Goal: Find specific page/section

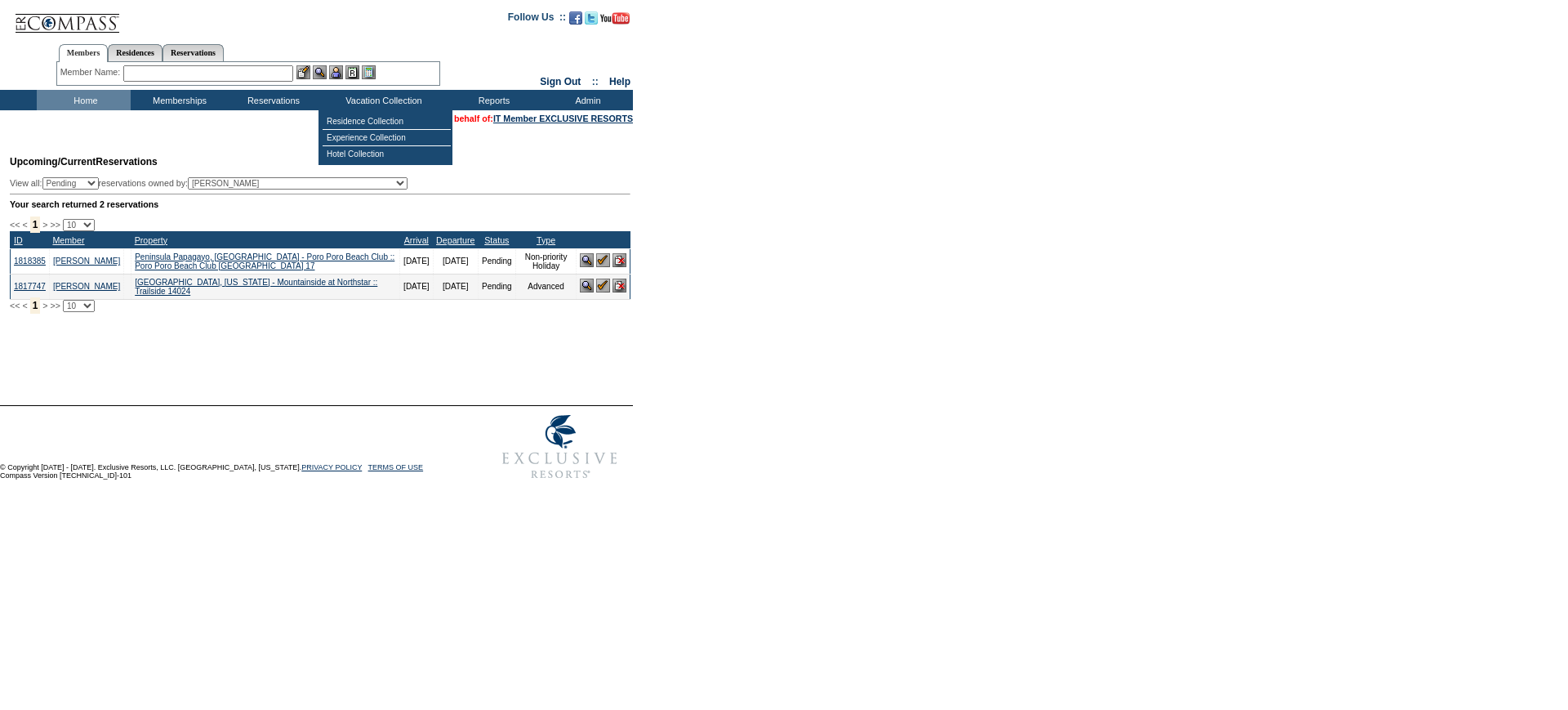
click at [403, 120] on td "Residence Collection" at bounding box center [386, 121] width 128 height 16
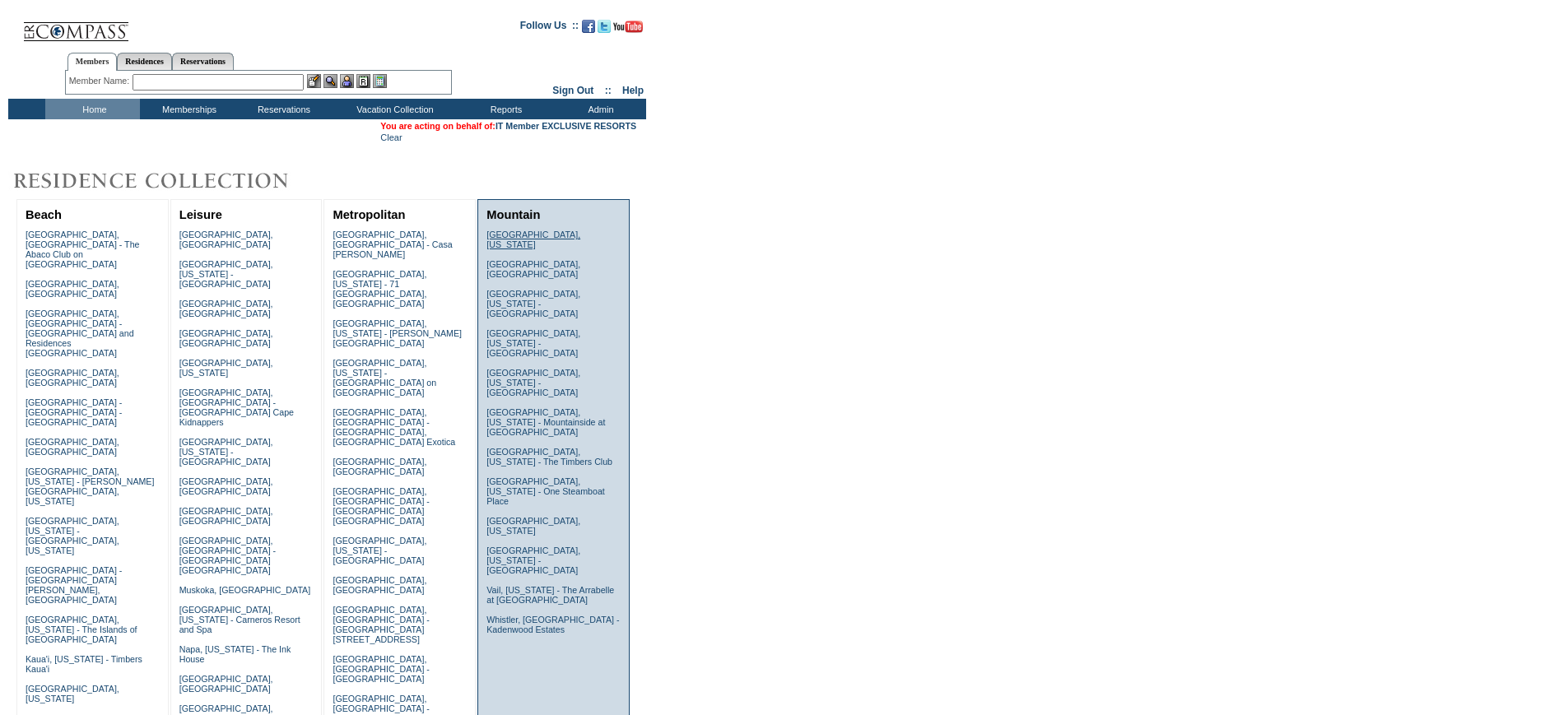
click at [522, 237] on link "[GEOGRAPHIC_DATA], [US_STATE]" at bounding box center [533, 240] width 94 height 20
